Goal: Find specific page/section: Find specific page/section

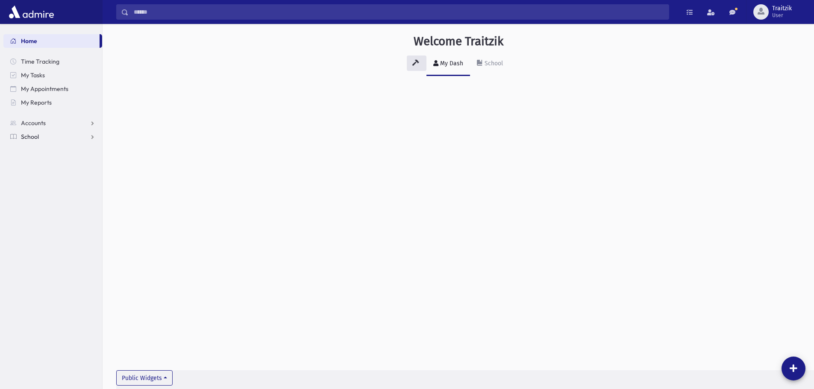
click at [32, 136] on span "School" at bounding box center [30, 137] width 18 height 8
click at [38, 152] on span "Students" at bounding box center [37, 150] width 23 height 8
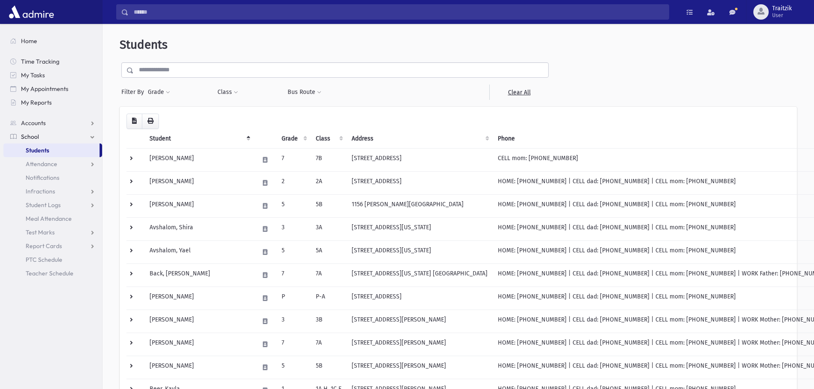
select select
click at [167, 91] on span at bounding box center [168, 92] width 4 height 5
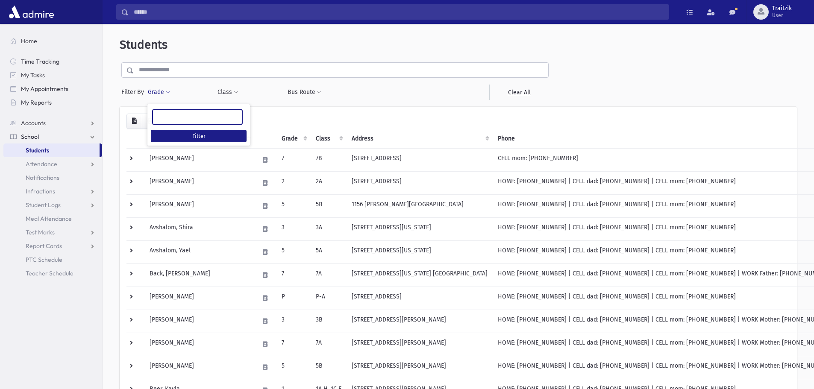
click at [193, 121] on ul at bounding box center [197, 116] width 89 height 13
type input "*"
select select "*"
click at [231, 91] on button "Class" at bounding box center [227, 92] width 21 height 15
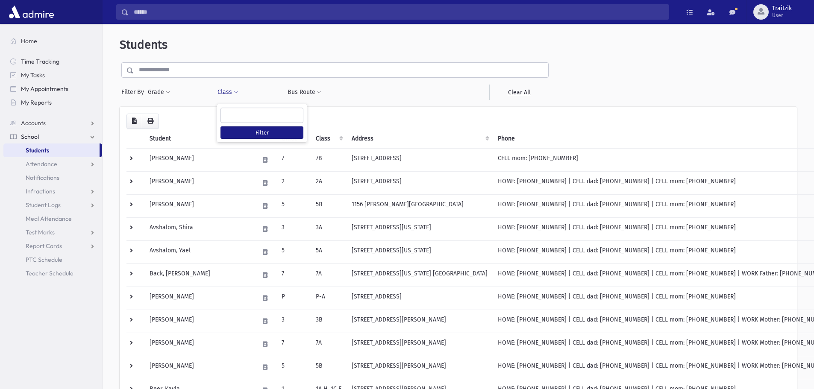
click at [232, 111] on ul at bounding box center [262, 114] width 82 height 13
type input "**"
select select "**"
click at [251, 133] on button "Filter" at bounding box center [261, 132] width 83 height 12
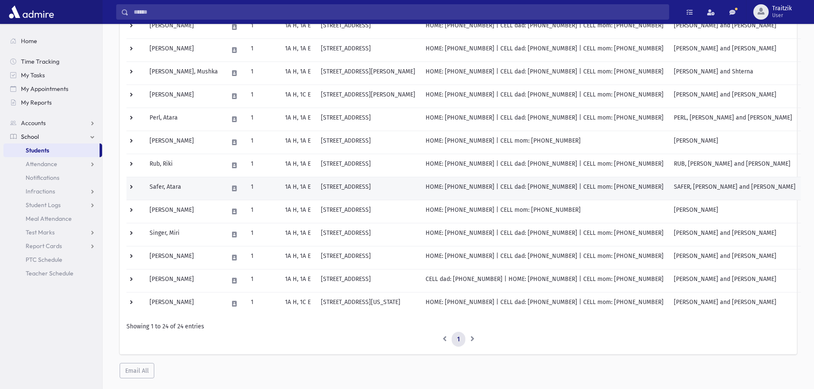
scroll to position [405, 0]
